Goal: Transaction & Acquisition: Book appointment/travel/reservation

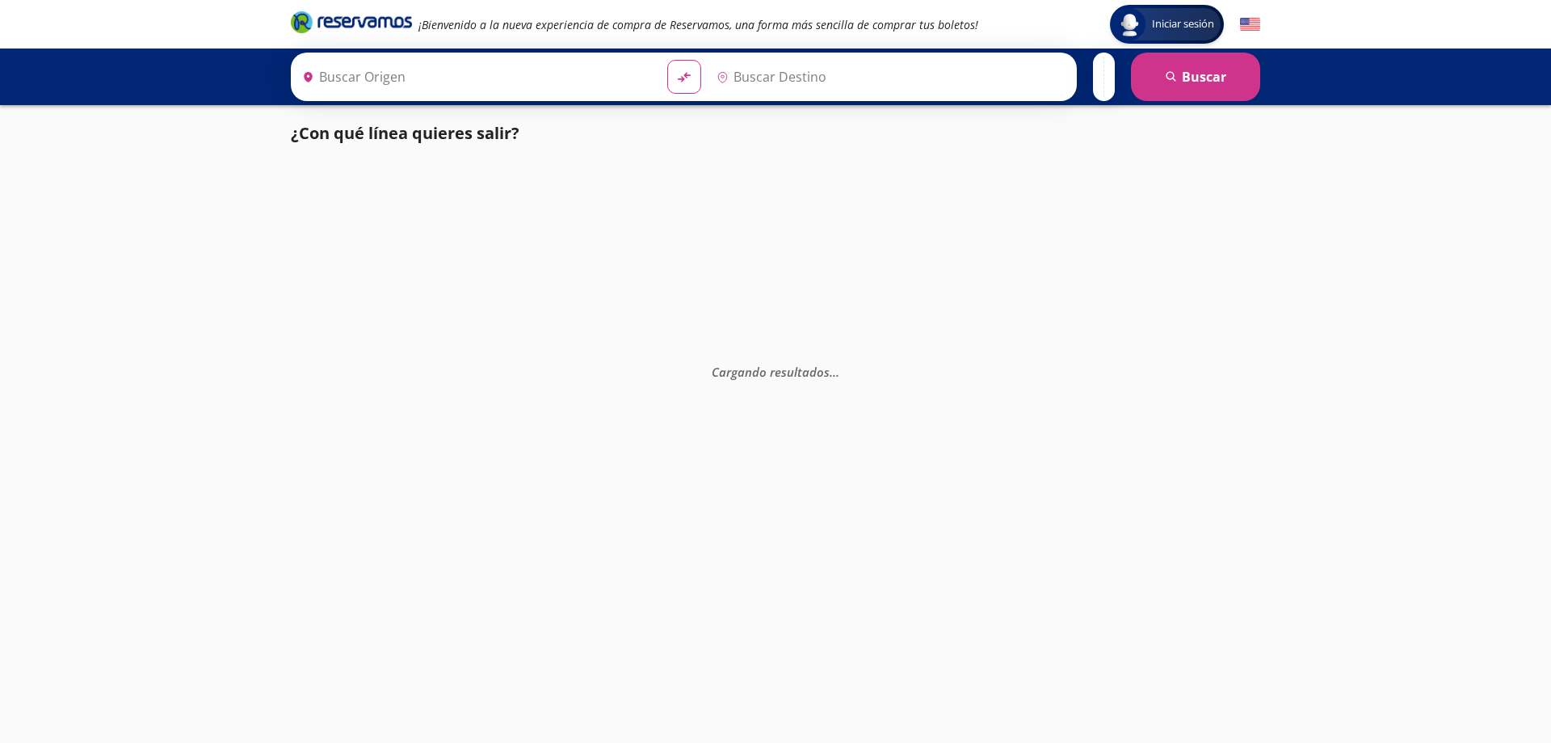
type input "[GEOGRAPHIC_DATA], [GEOGRAPHIC_DATA]"
type input "[DATE][GEOGRAPHIC_DATA][PERSON_NAME], [GEOGRAPHIC_DATA]"
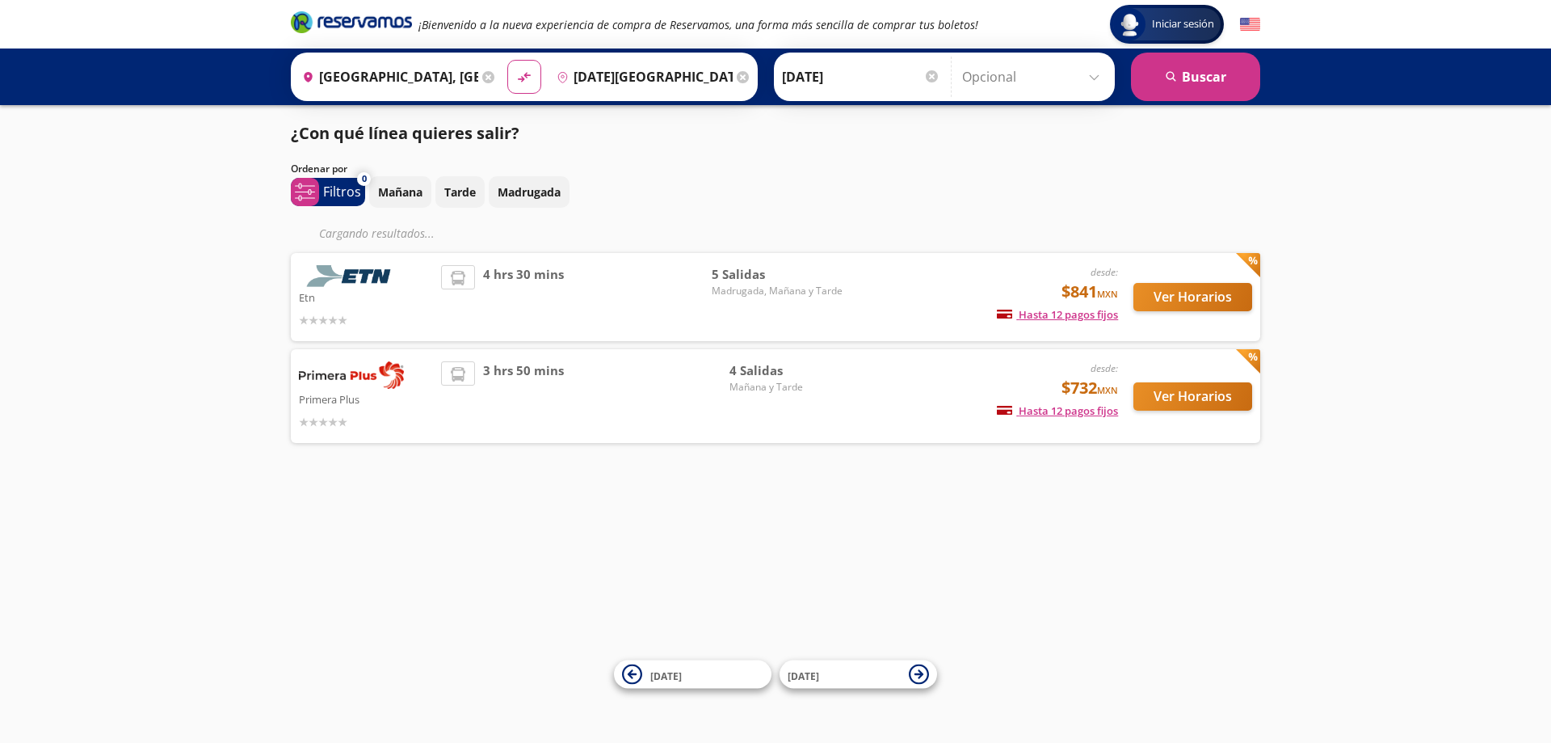
click at [779, 286] on span "Madrugada, Mañana y Tarde" at bounding box center [777, 291] width 131 height 15
click at [1209, 304] on button "Ver Horarios" at bounding box center [1193, 297] width 119 height 28
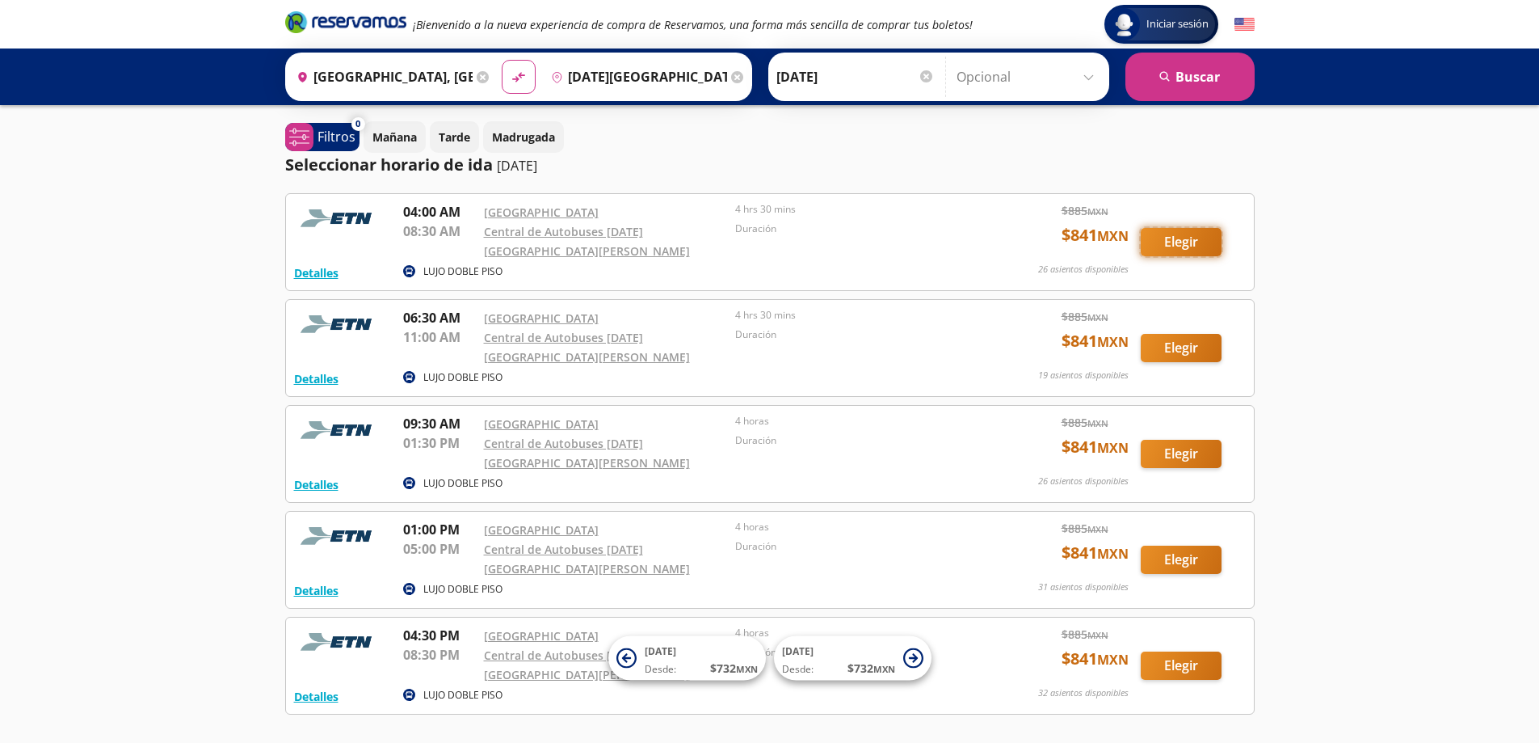
click at [1174, 234] on button "Elegir" at bounding box center [1181, 242] width 81 height 28
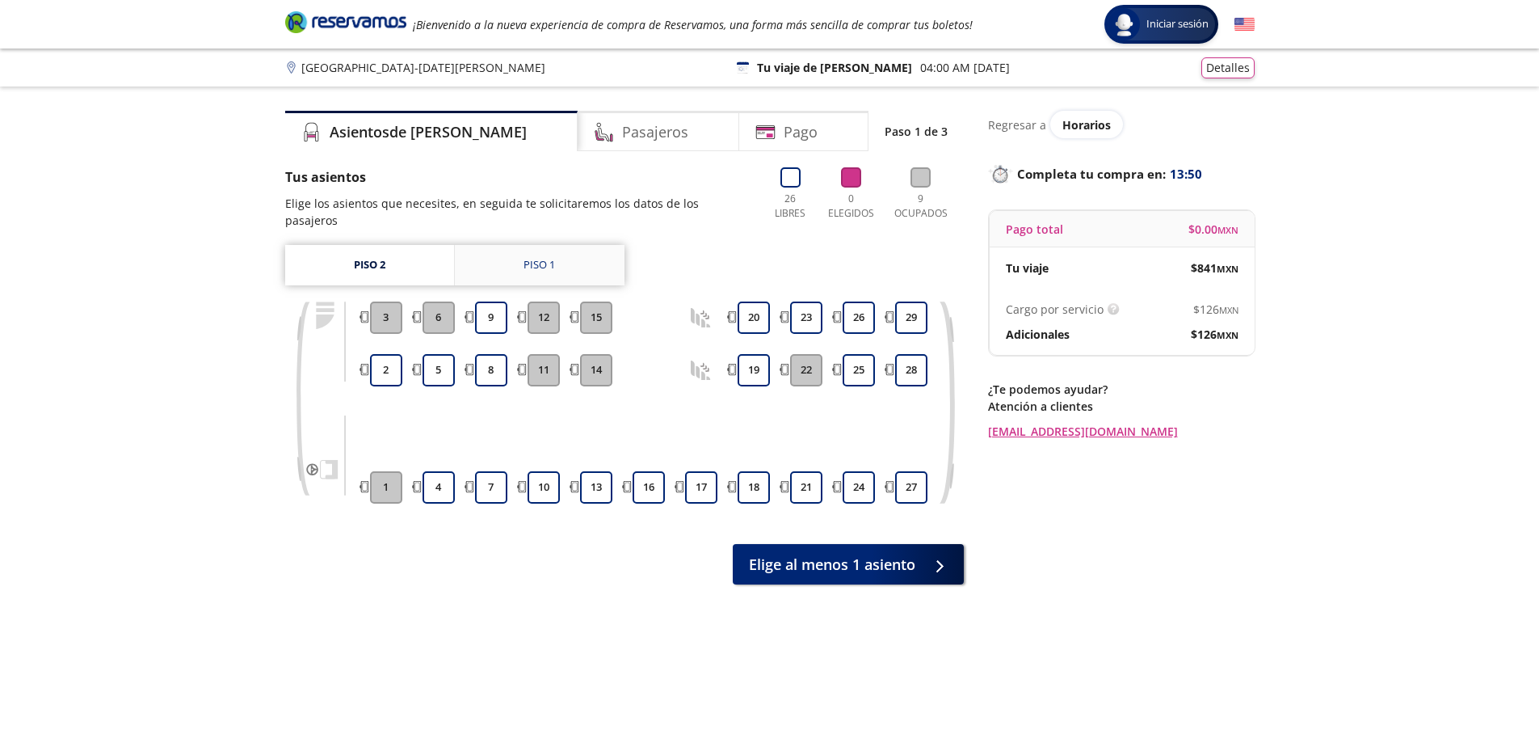
click at [539, 256] on link "Piso 1" at bounding box center [540, 265] width 170 height 40
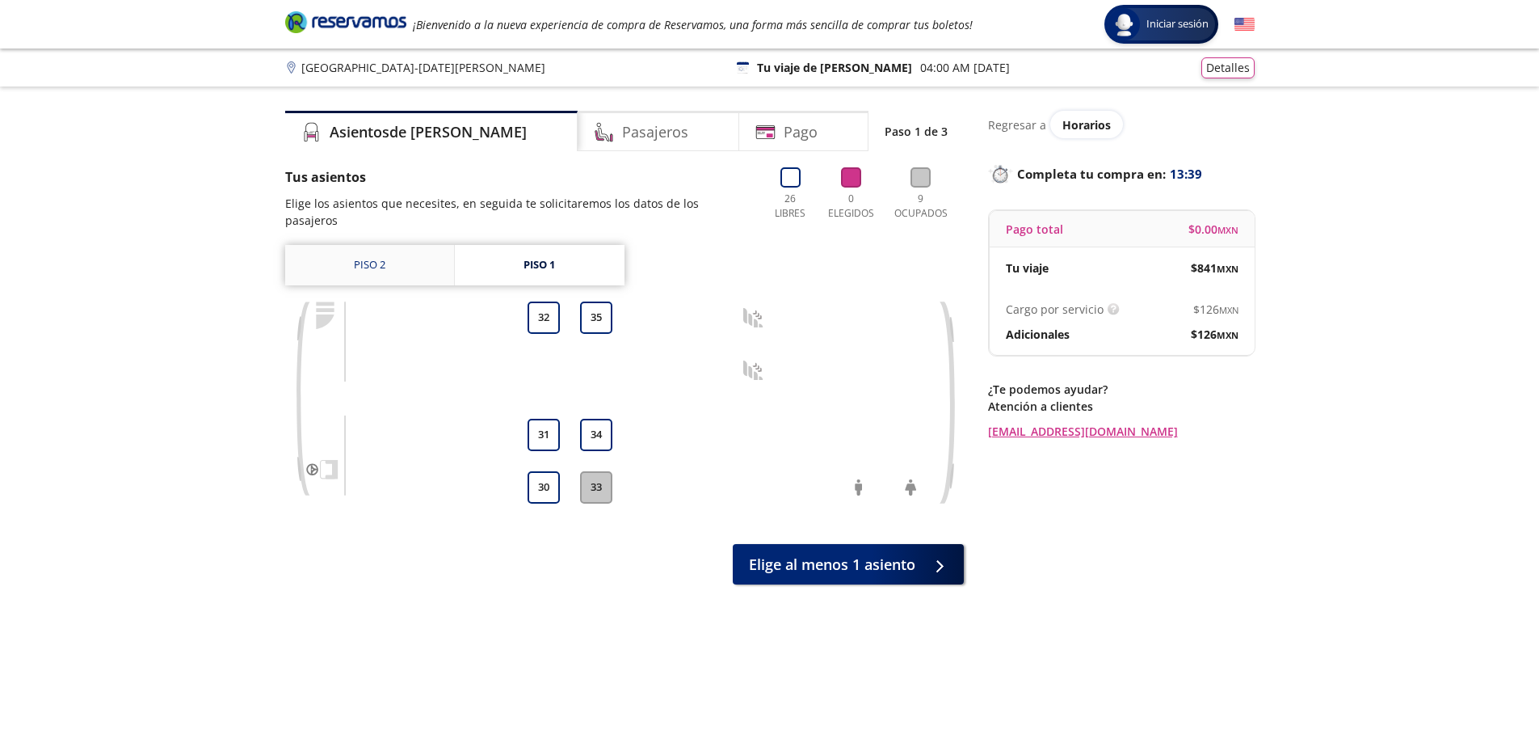
click at [373, 249] on link "Piso 2" at bounding box center [369, 265] width 169 height 40
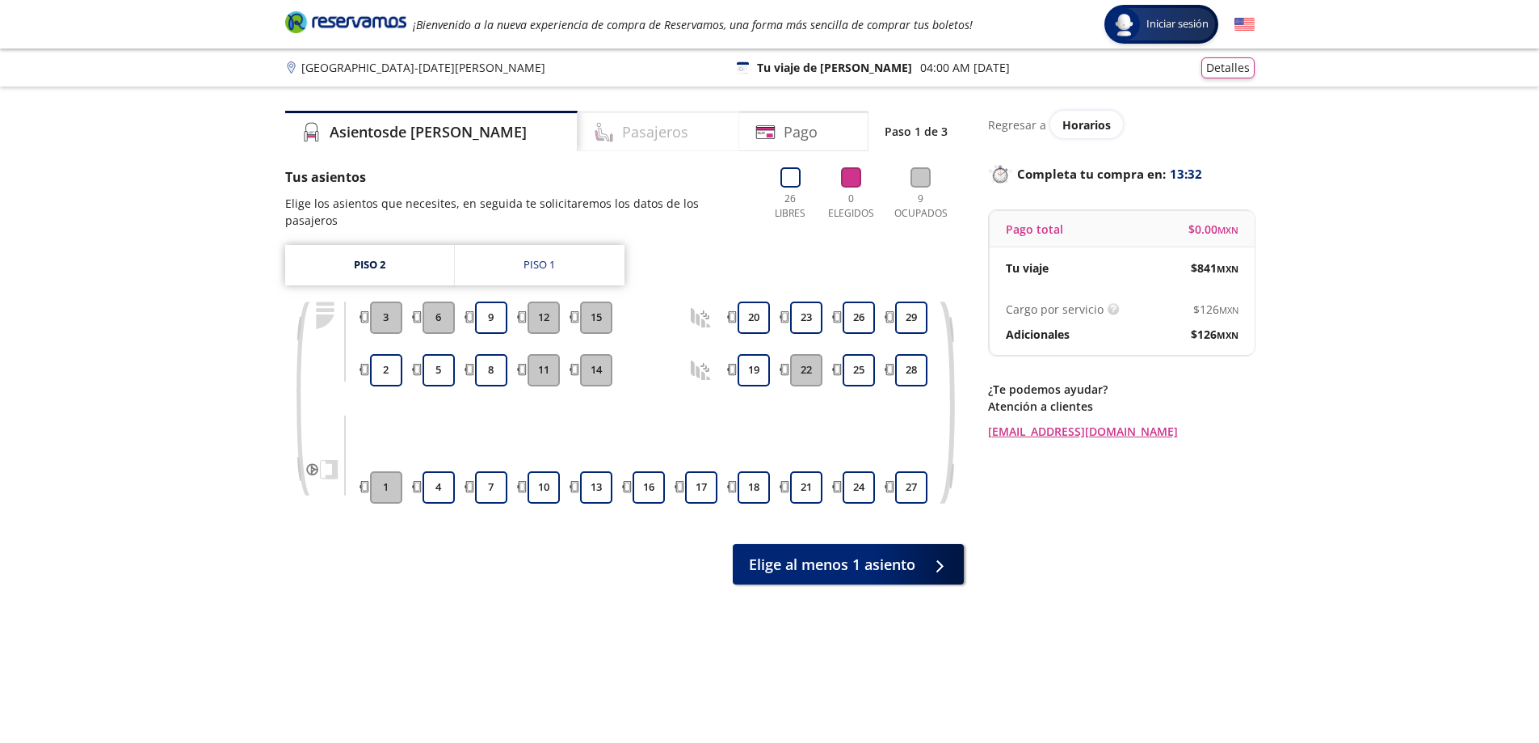
click at [622, 129] on h4 "Pasajeros" at bounding box center [655, 132] width 66 height 22
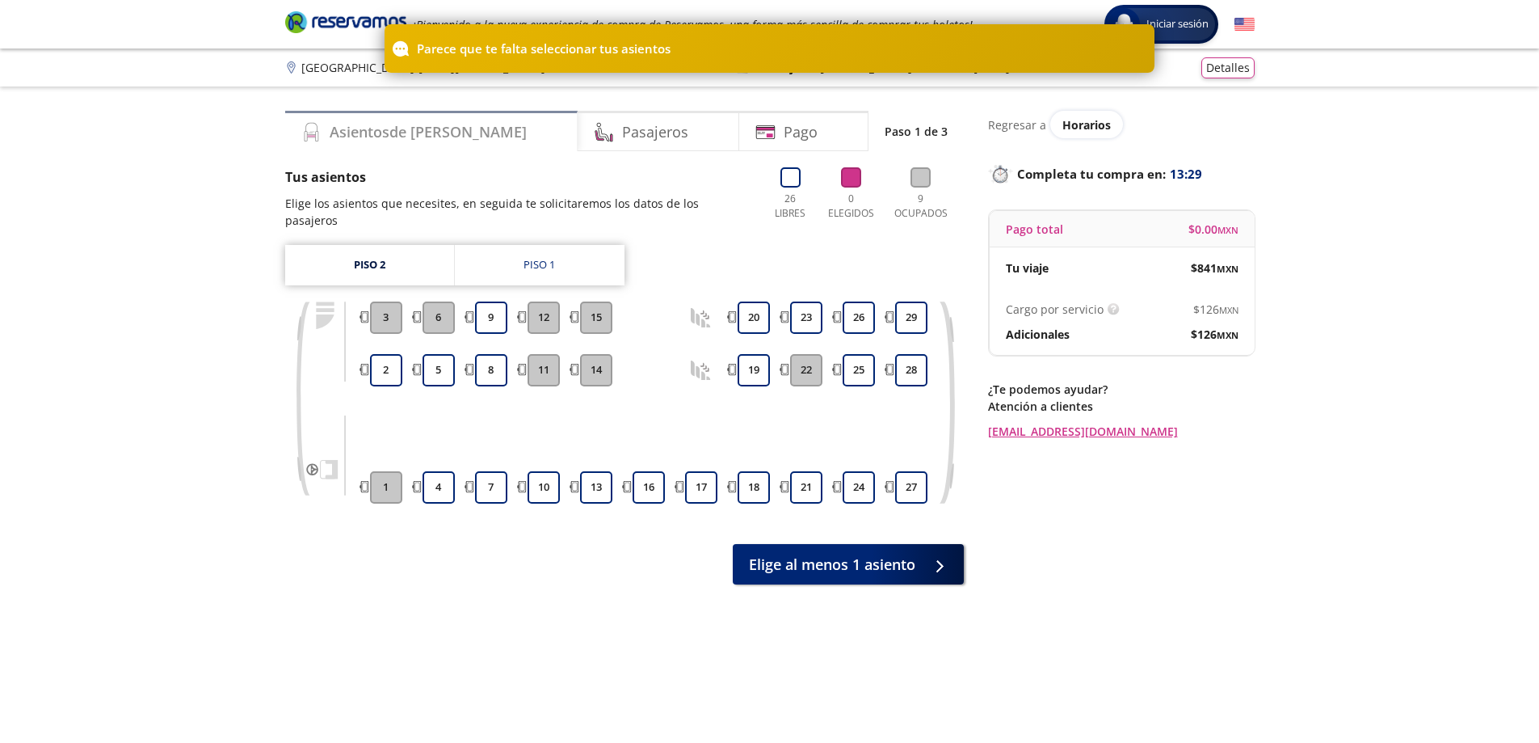
click at [425, 128] on h4 "Asientos de [PERSON_NAME]" at bounding box center [428, 132] width 197 height 22
click at [391, 248] on link "Piso 2" at bounding box center [369, 265] width 169 height 40
click at [507, 249] on link "Piso 1" at bounding box center [540, 265] width 170 height 40
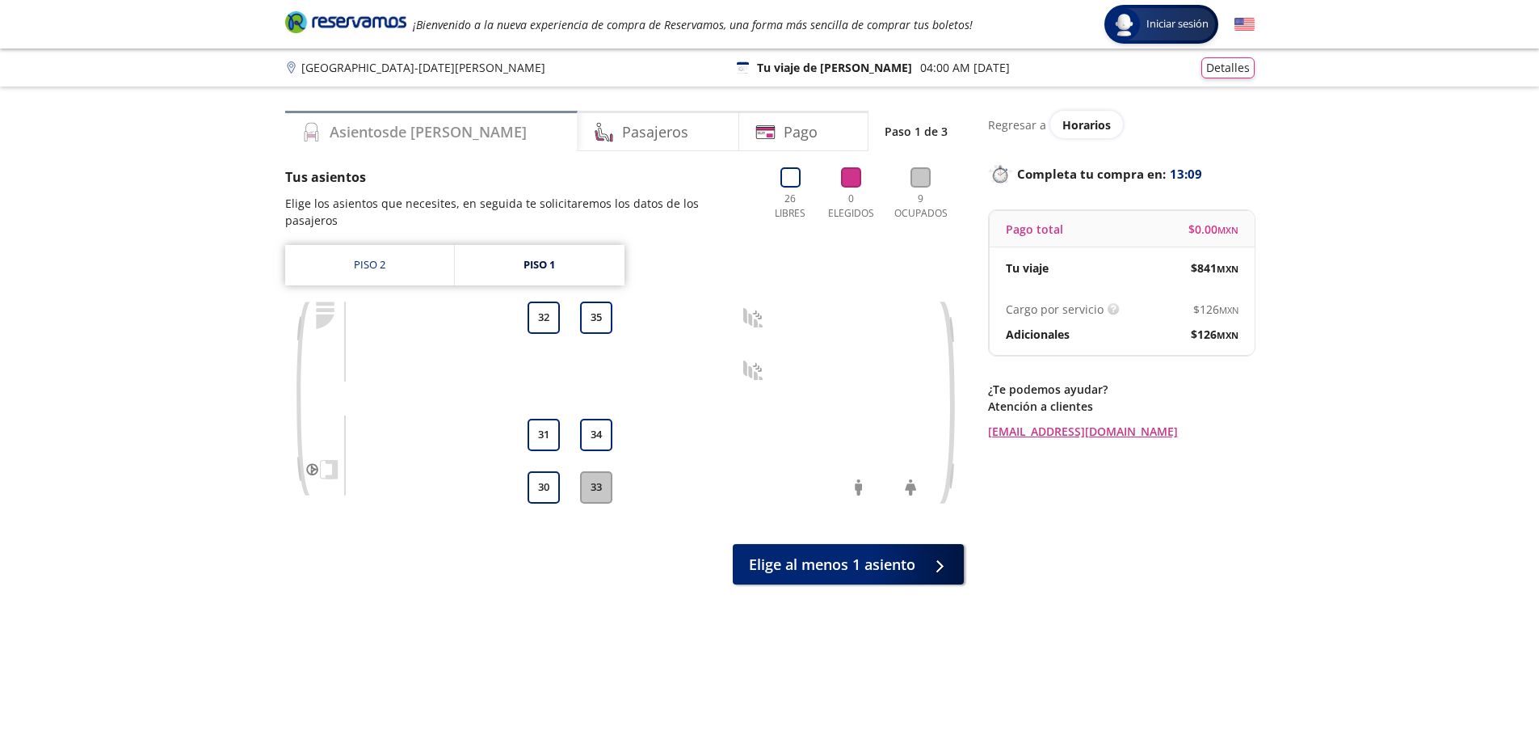
click at [441, 140] on div "Asientos de [PERSON_NAME]" at bounding box center [431, 131] width 293 height 40
